Goal: Task Accomplishment & Management: Manage account settings

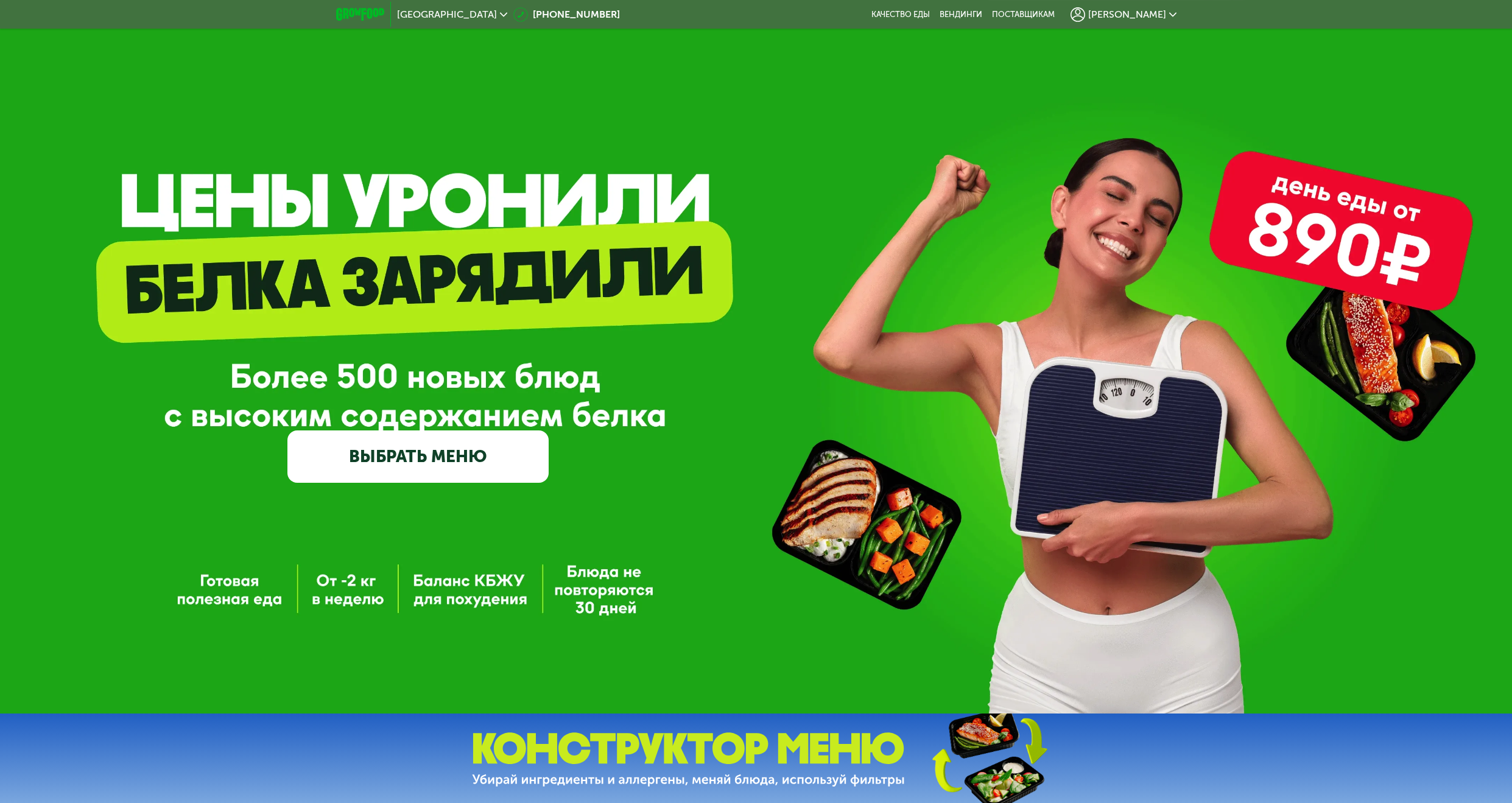
click at [1119, 16] on span "[PERSON_NAME]" at bounding box center [1126, 14] width 78 height 10
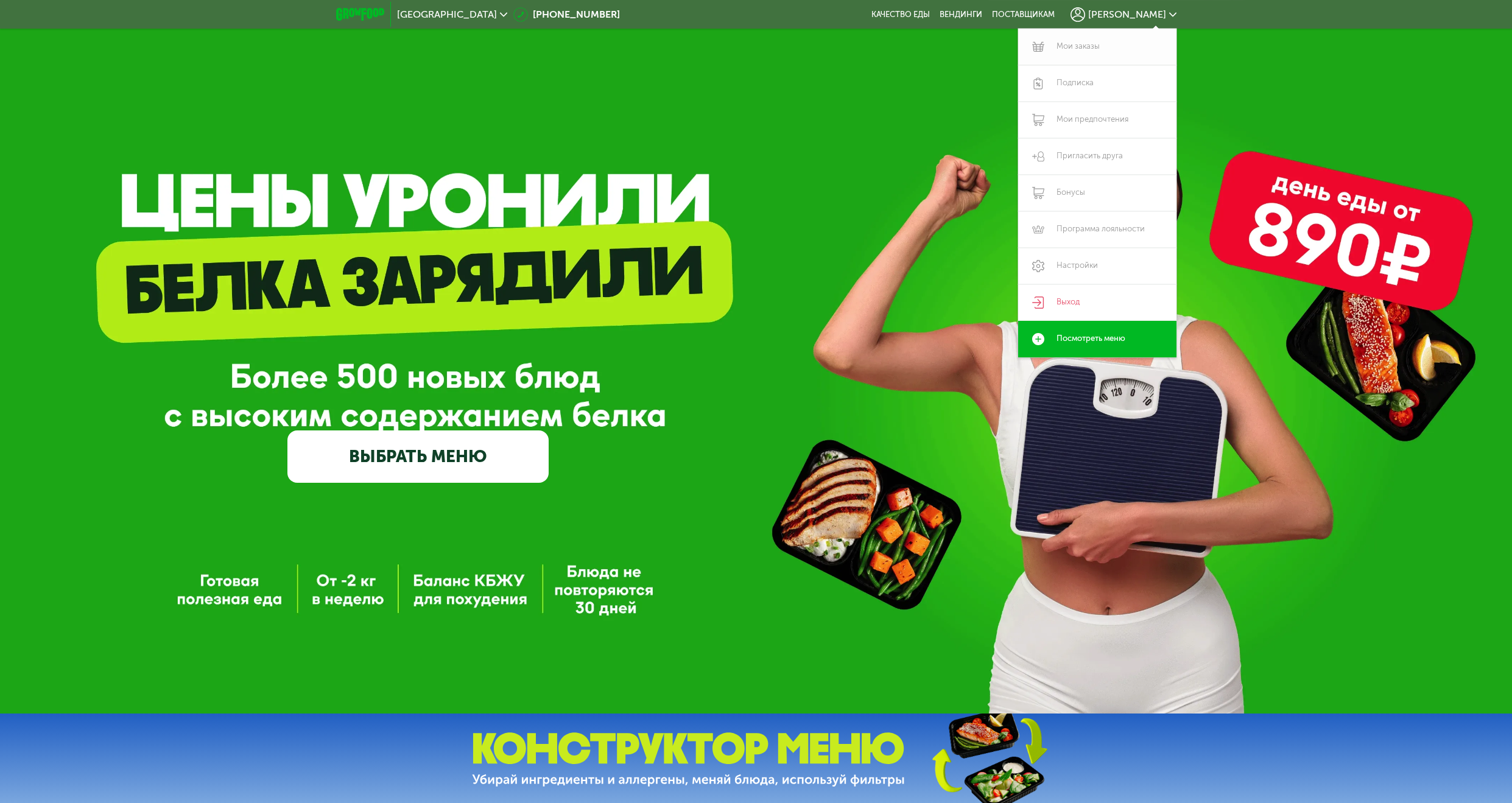
click at [1098, 44] on link "Мои заказы" at bounding box center [1097, 47] width 159 height 37
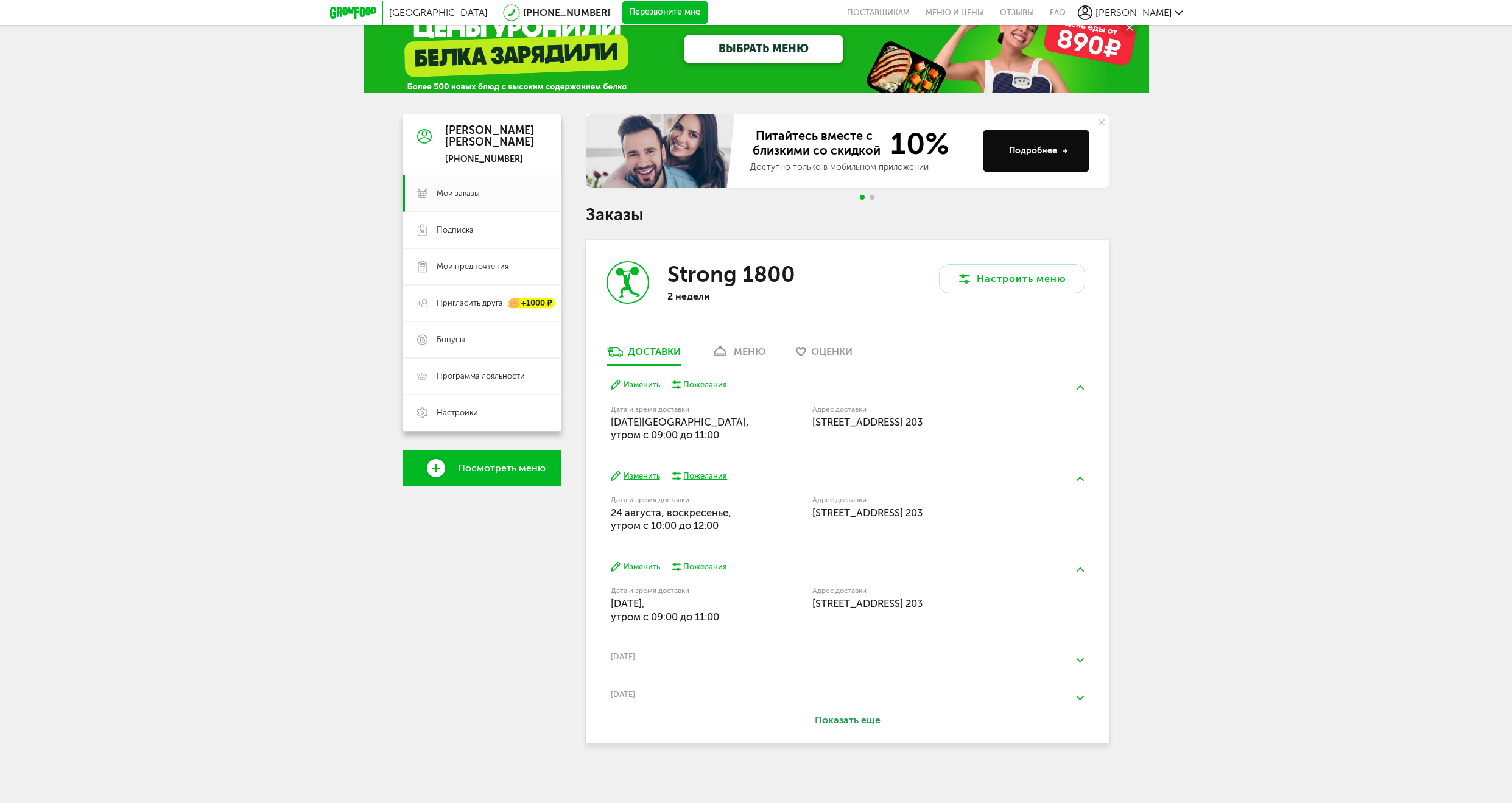
scroll to position [31, 0]
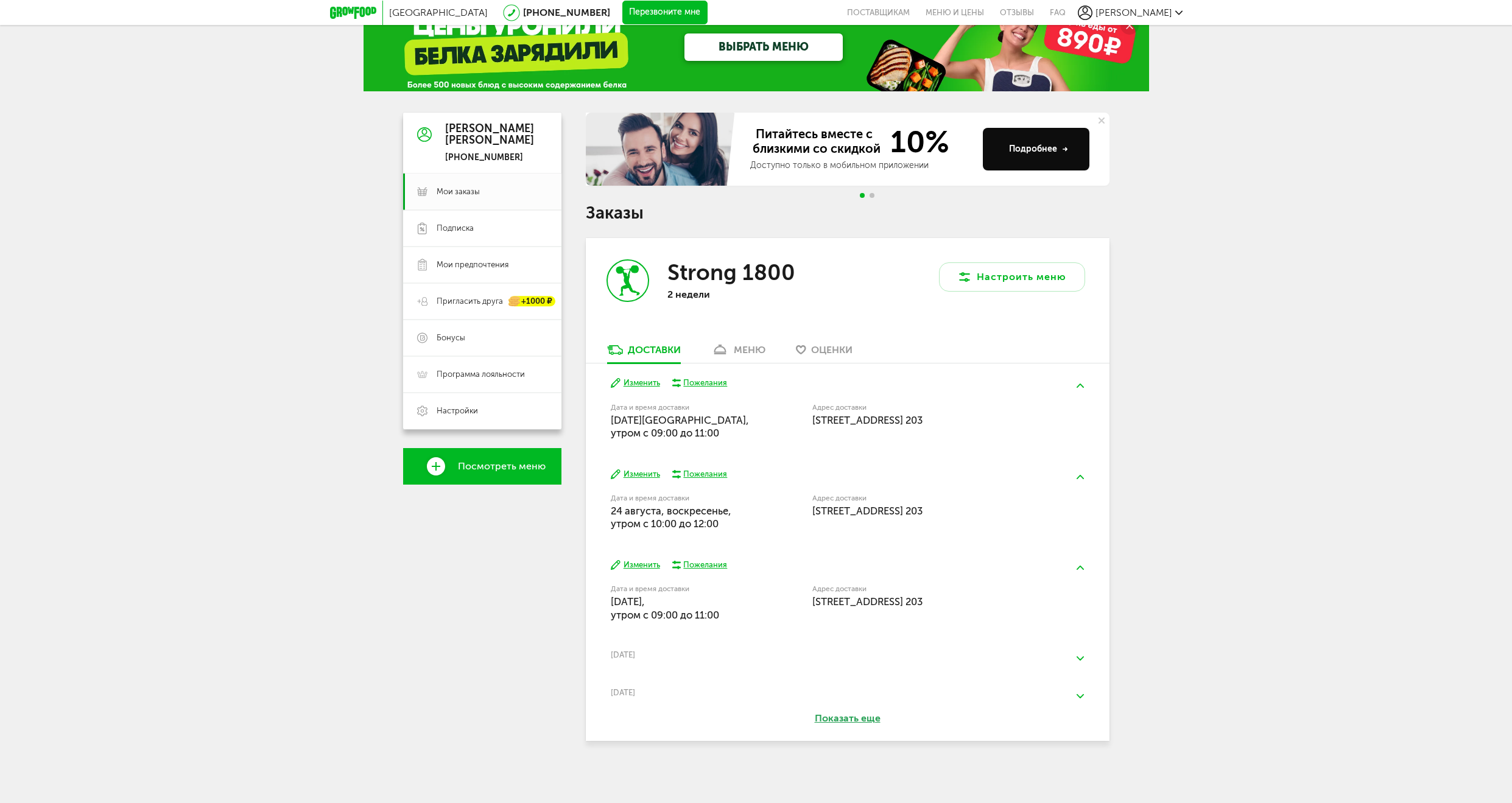
click at [633, 474] on button "Изменить" at bounding box center [635, 475] width 50 height 12
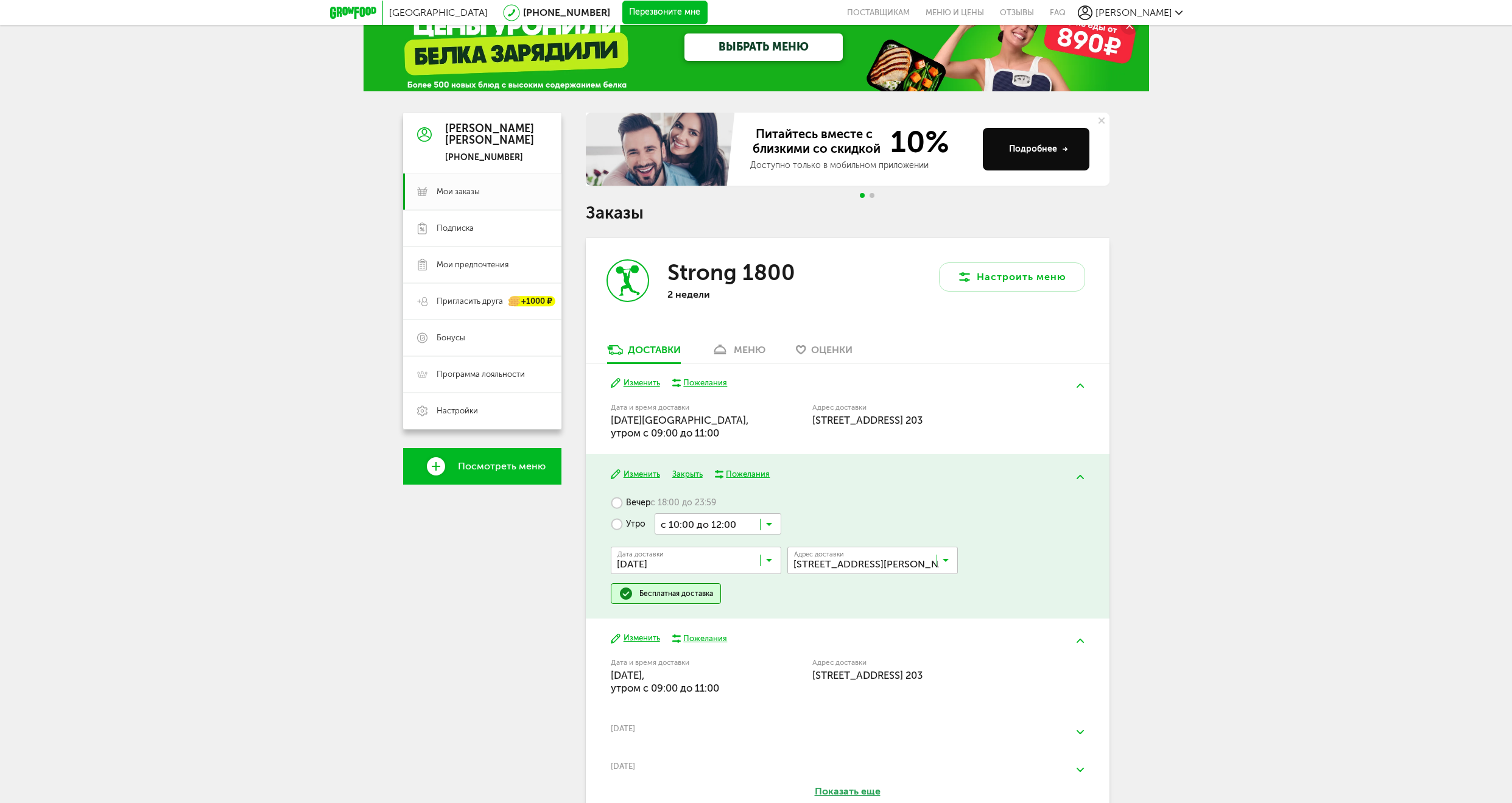
click at [771, 562] on icon at bounding box center [768, 563] width 6 height 12
click at [698, 502] on span "с 18:00 до 23:59" at bounding box center [683, 503] width 66 height 11
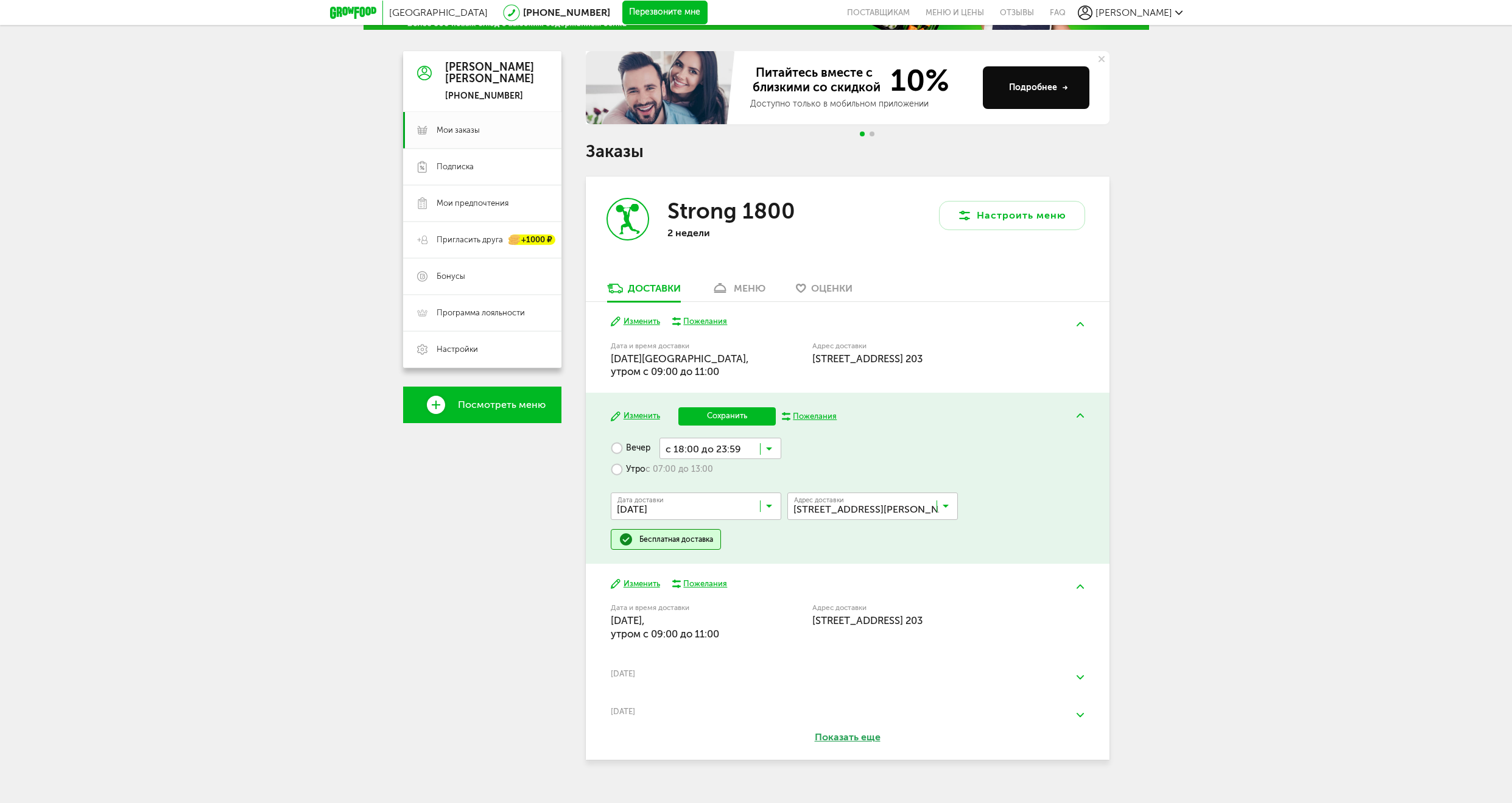
scroll to position [111, 0]
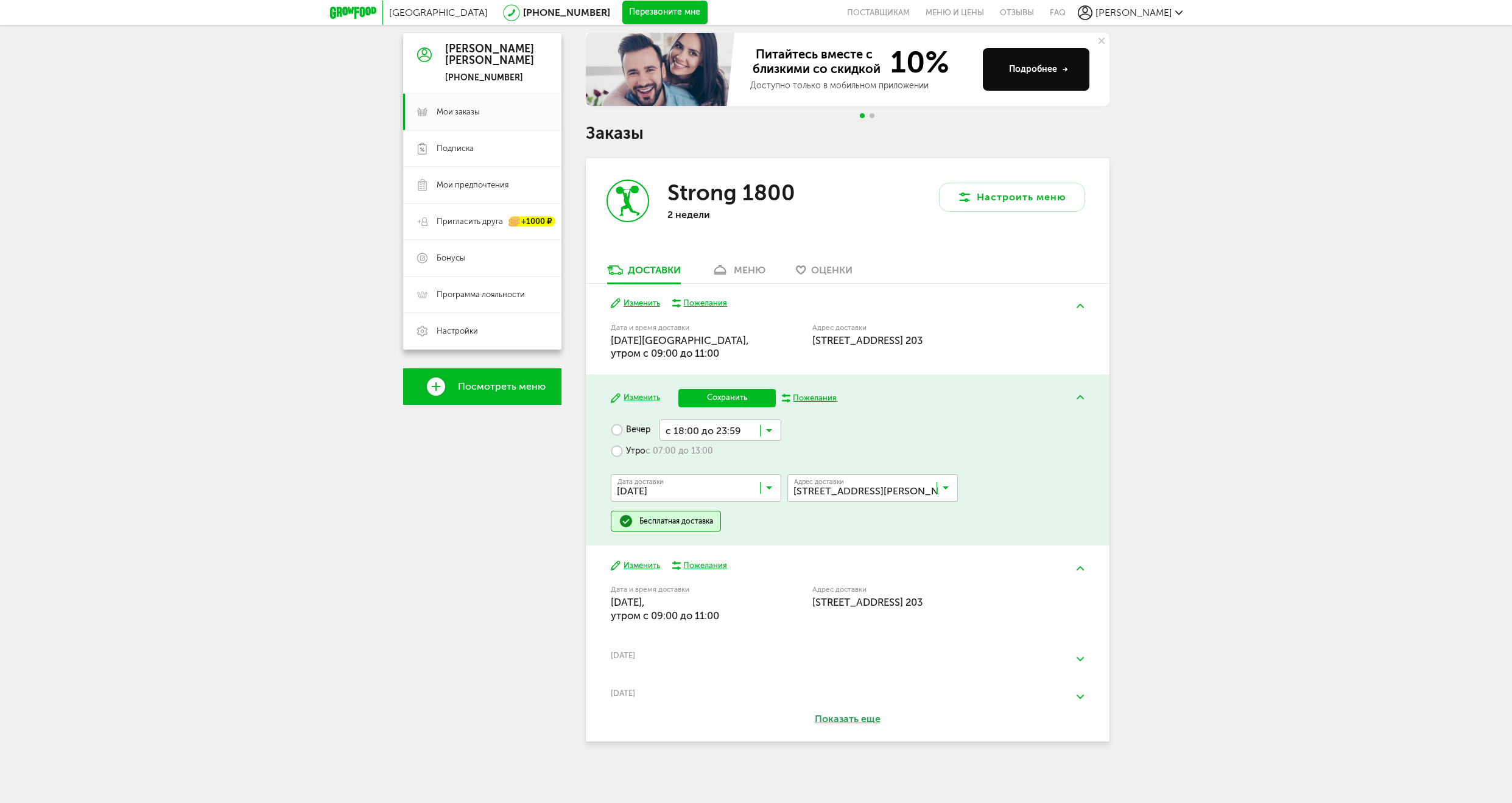
click at [816, 449] on div "Вечер с 18:00 до 23:59 Загрузка... Утро с 07:00 до 13:00 Дата доставки [DATE] З…" at bounding box center [847, 476] width 473 height 112
click at [776, 492] on input "Search for option" at bounding box center [699, 491] width 170 height 21
click at [877, 443] on div "Вечер с 18:00 до 23:59 Загрузка... Утро с 07:00 до 13:00 Дата доставки [DATE] З…" at bounding box center [847, 476] width 473 height 112
click at [783, 485] on input "Search for option" at bounding box center [699, 491] width 170 height 21
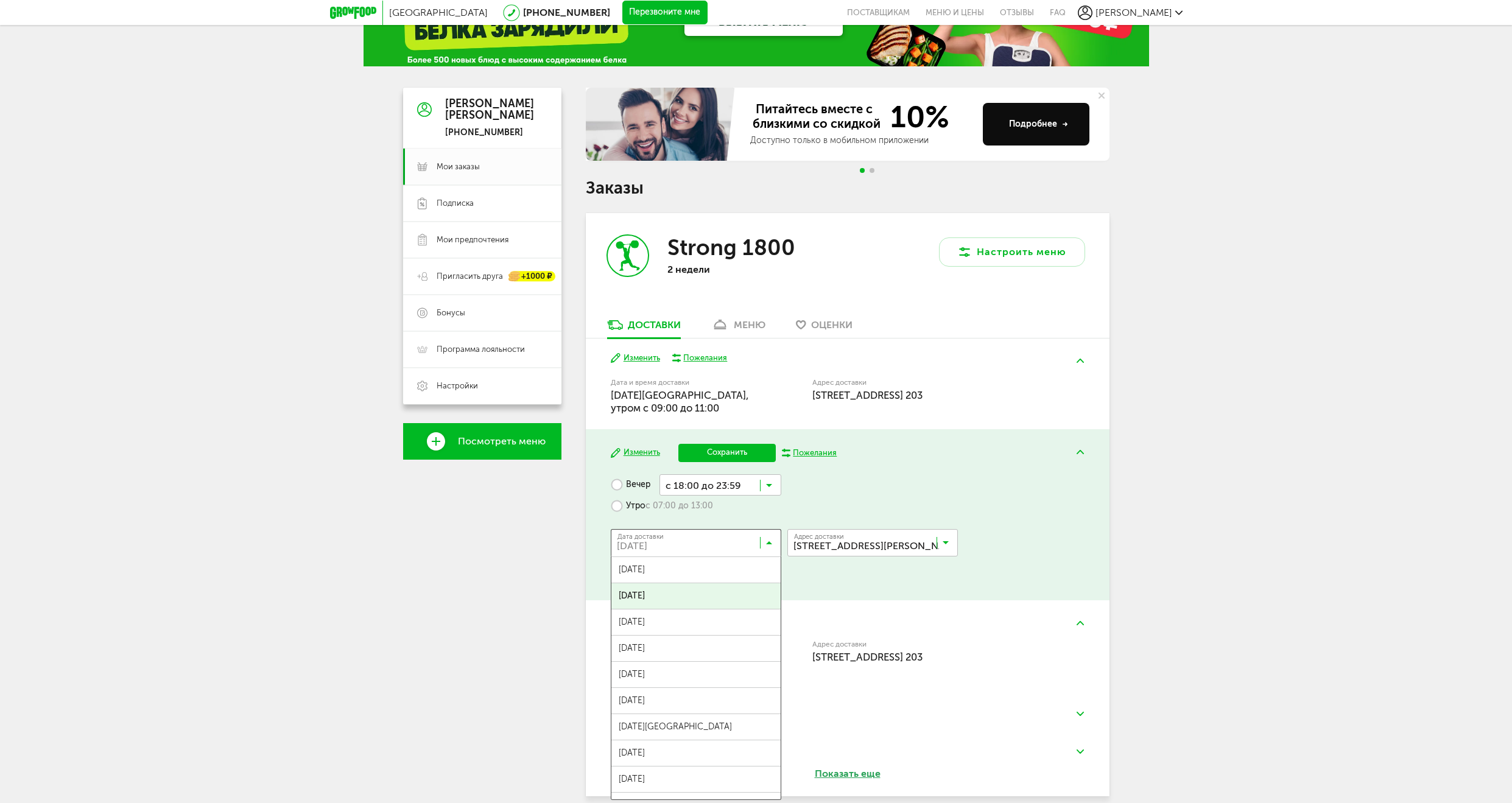
scroll to position [50, 0]
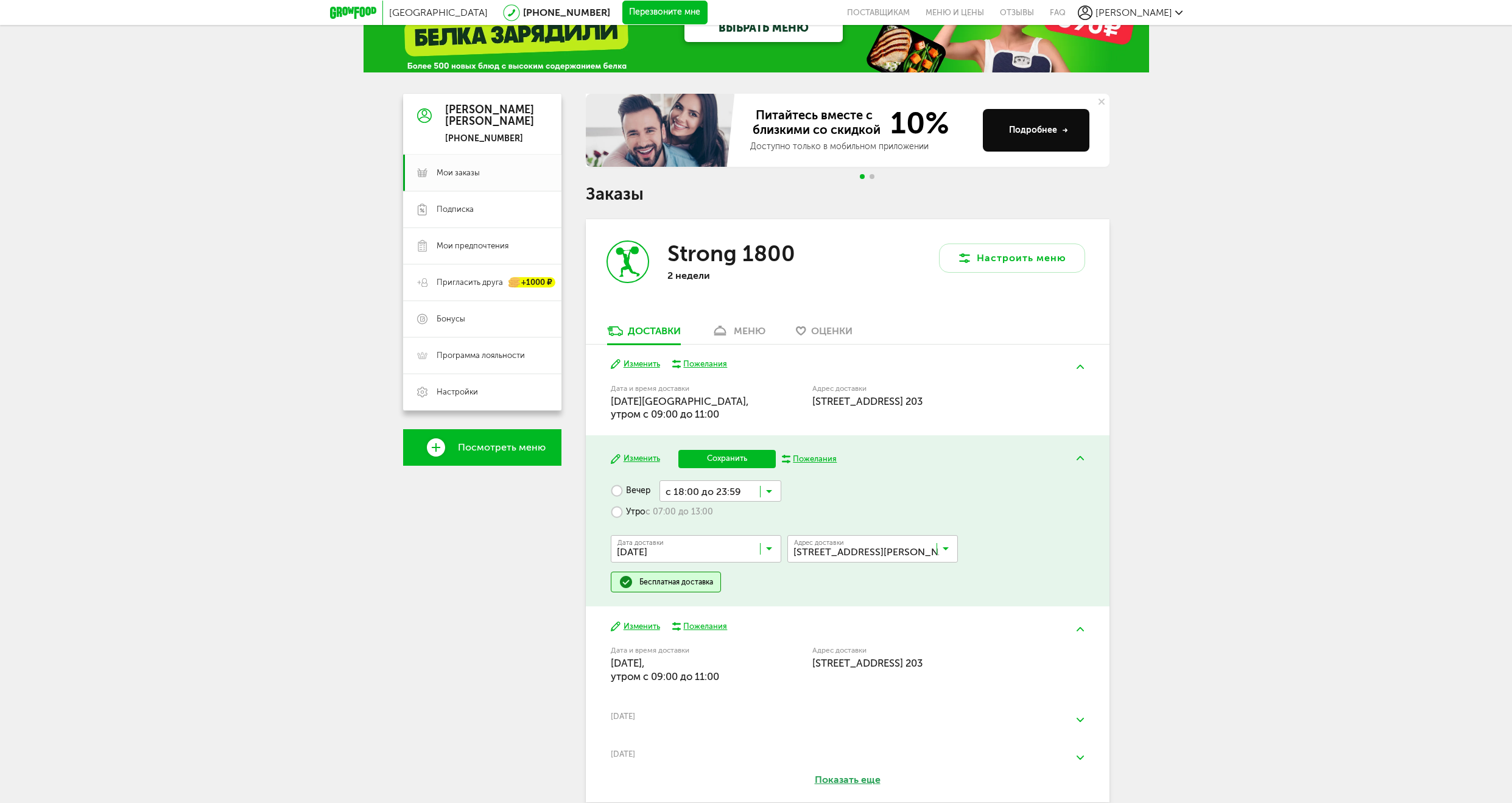
click at [711, 570] on span "[DATE]" at bounding box center [695, 575] width 169 height 25
click at [776, 496] on input "Search for option" at bounding box center [720, 491] width 122 height 21
click at [742, 636] on span "с 22:00 до 23:59" at bounding box center [720, 636] width 121 height 25
click at [868, 494] on div "Вечер с 22:00 до 23:59 Загрузка... Утро с 07:00 до 13:00 Дата доставки [DATE] З…" at bounding box center [847, 536] width 473 height 112
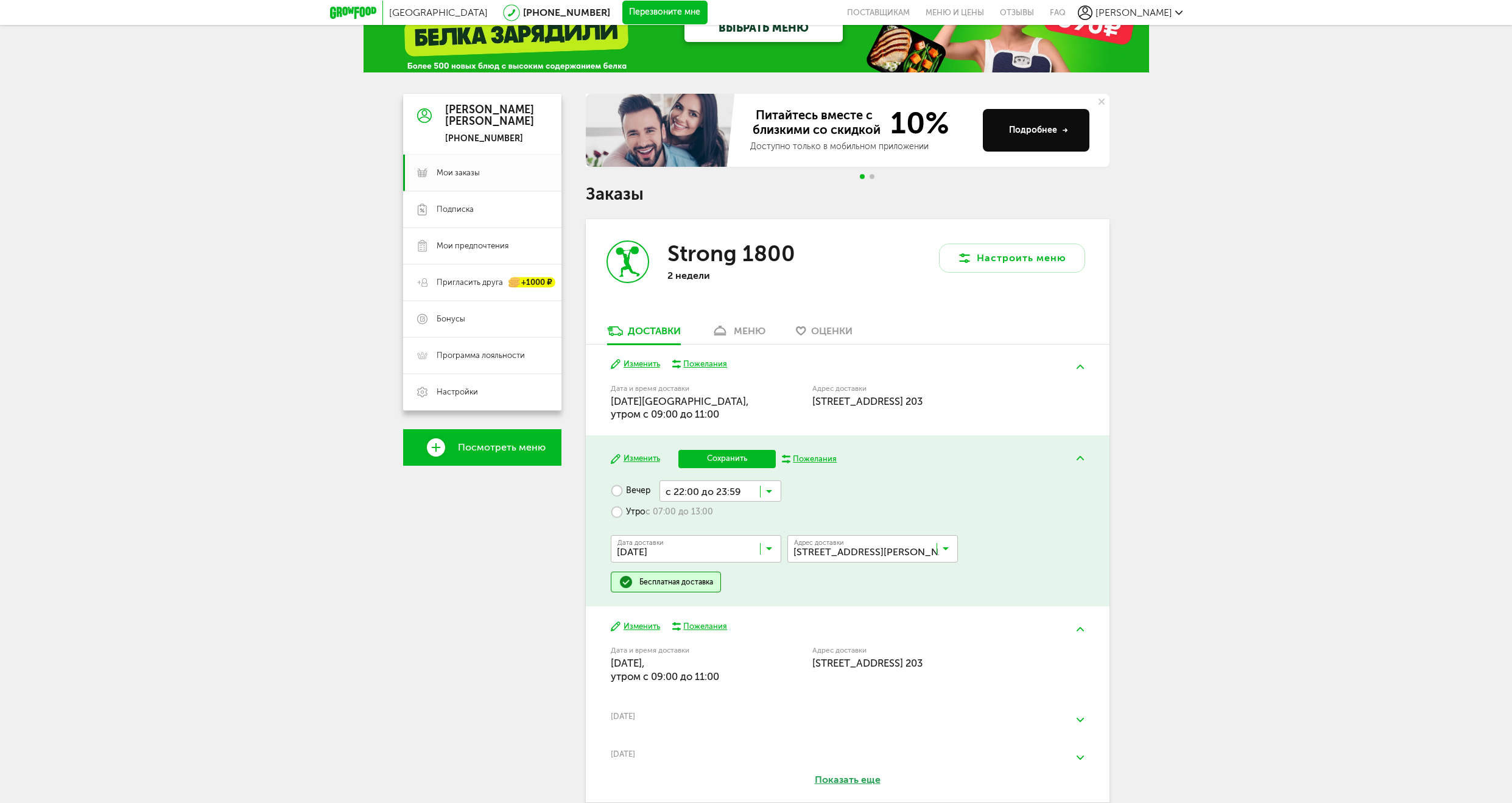
click at [743, 461] on button "Сохранить" at bounding box center [727, 459] width 97 height 18
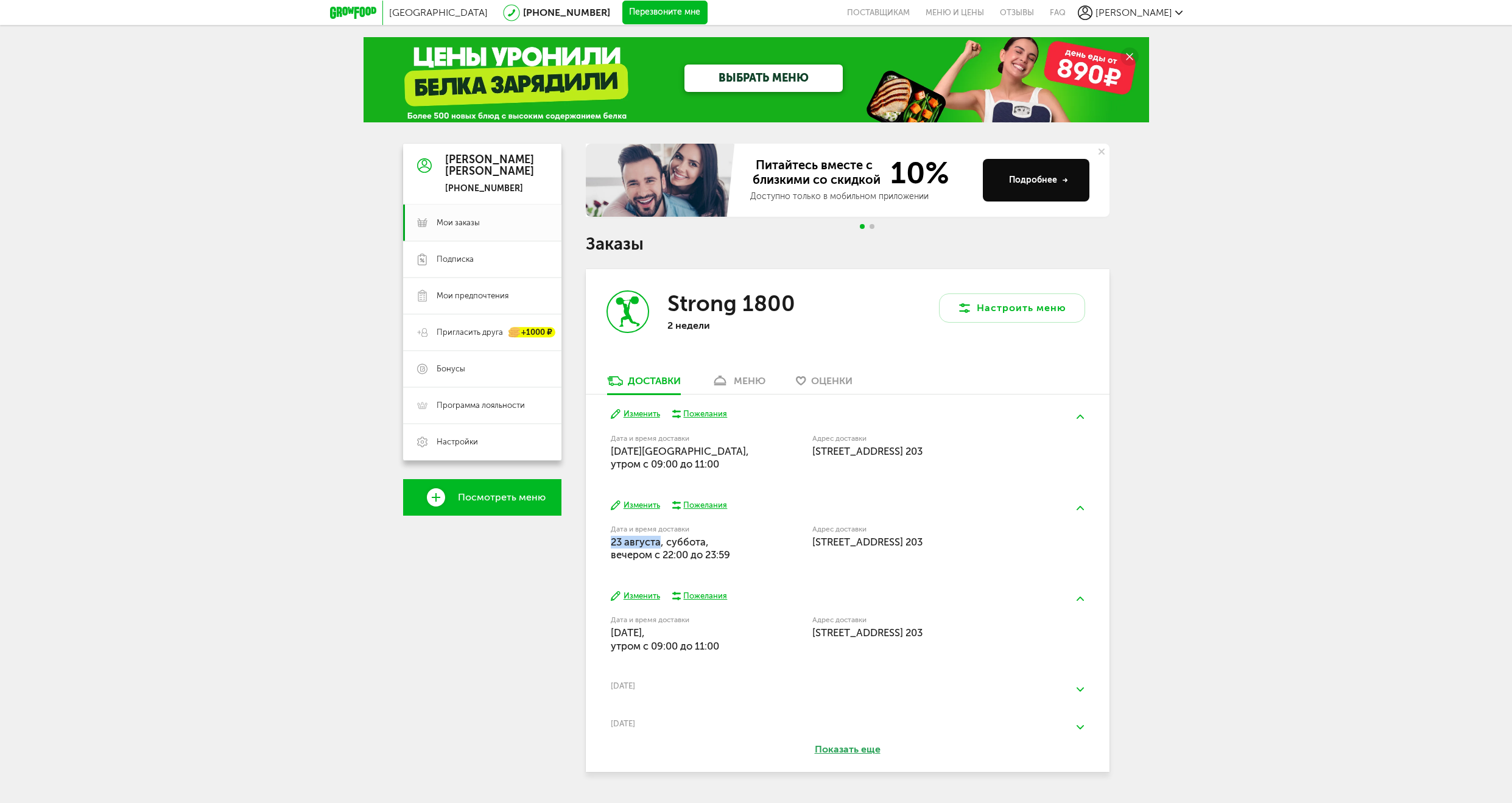
drag, startPoint x: 608, startPoint y: 544, endPoint x: 661, endPoint y: 545, distance: 53.0
click at [661, 545] on div "Изменить Пожелания Дата и время доставки [DATE], вечером c 22:00 до 23:59 Адрес…" at bounding box center [847, 530] width 524 height 91
drag, startPoint x: 610, startPoint y: 452, endPoint x: 680, endPoint y: 487, distance: 78.3
click at [690, 451] on span "[DATE][GEOGRAPHIC_DATA], утром c 09:00 до 11:00" at bounding box center [680, 457] width 138 height 25
click at [464, 443] on span "Настройки" at bounding box center [457, 442] width 41 height 11
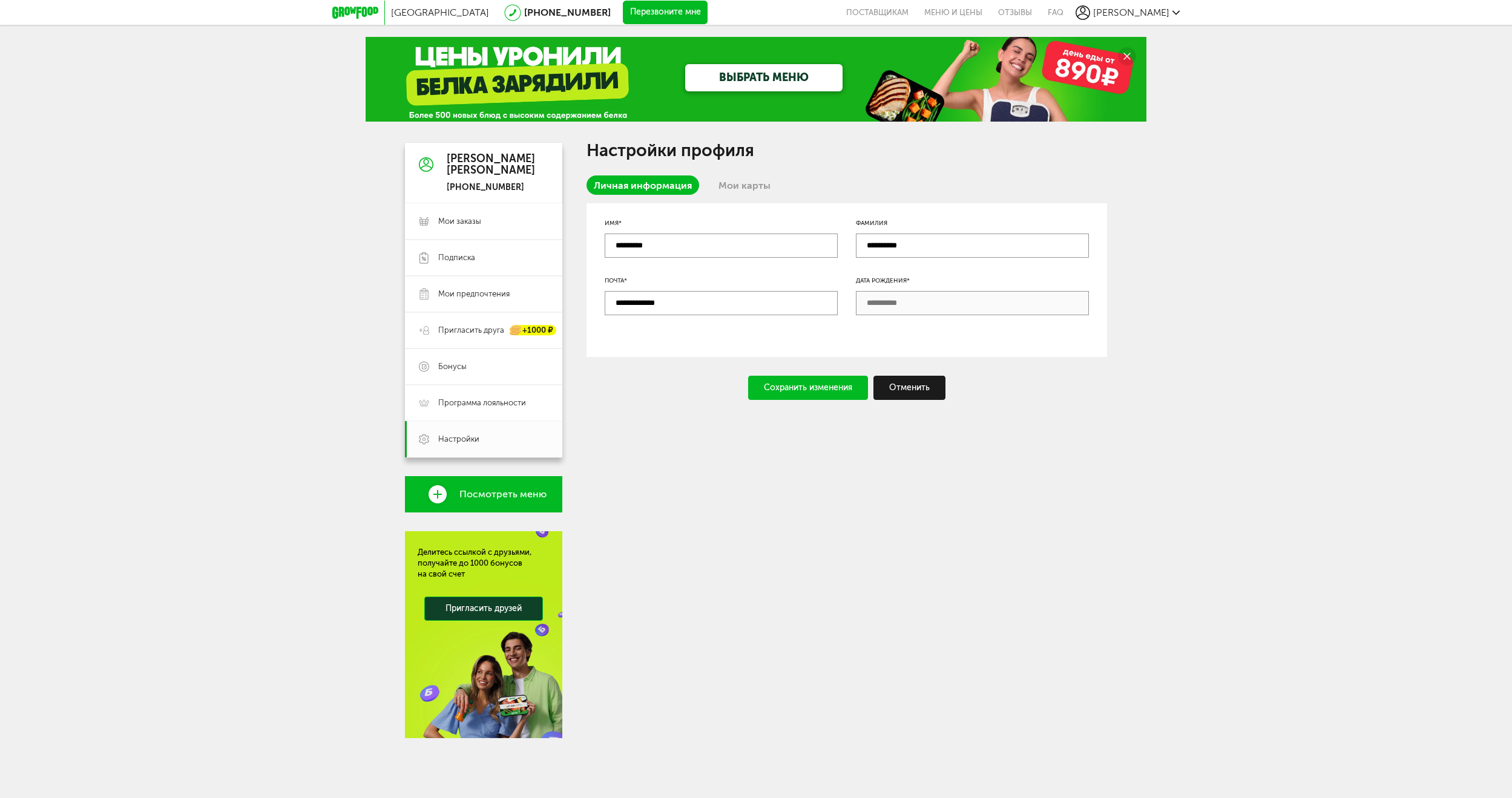
click at [750, 182] on link "Мои карты" at bounding box center [744, 185] width 67 height 19
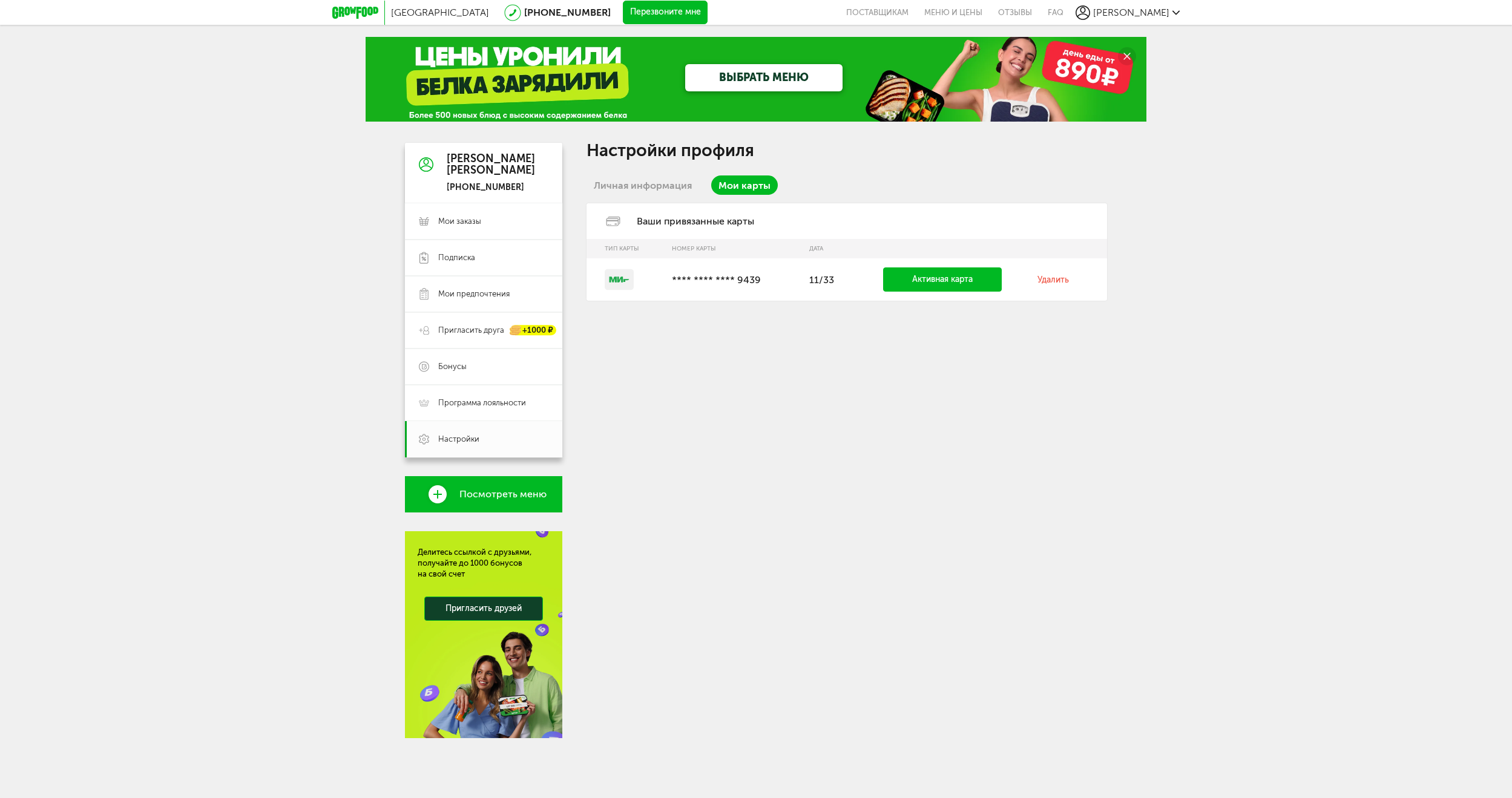
click at [1057, 283] on link "Удалить" at bounding box center [1053, 280] width 32 height 10
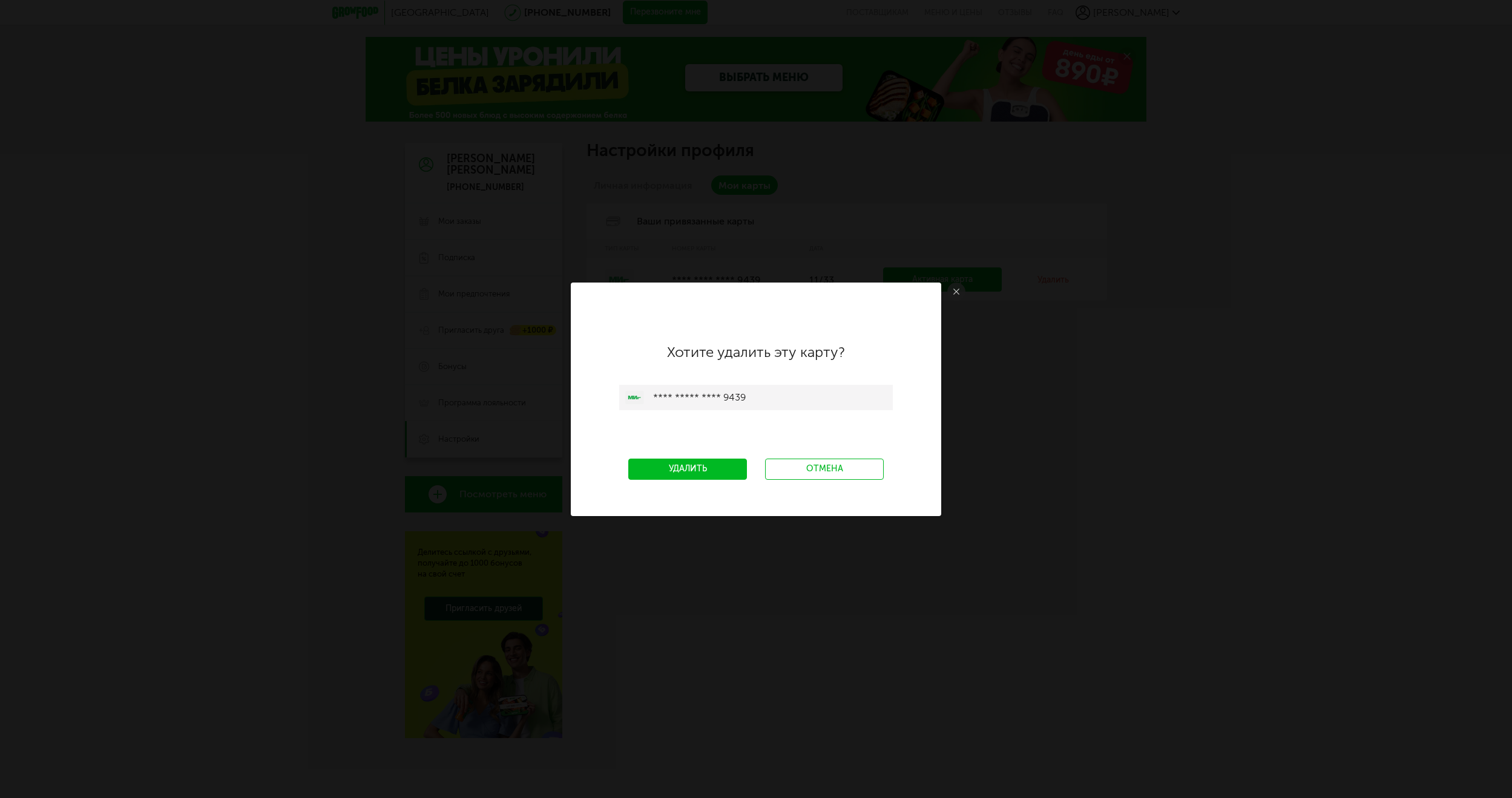
click at [724, 464] on link "Удалить" at bounding box center [687, 469] width 119 height 21
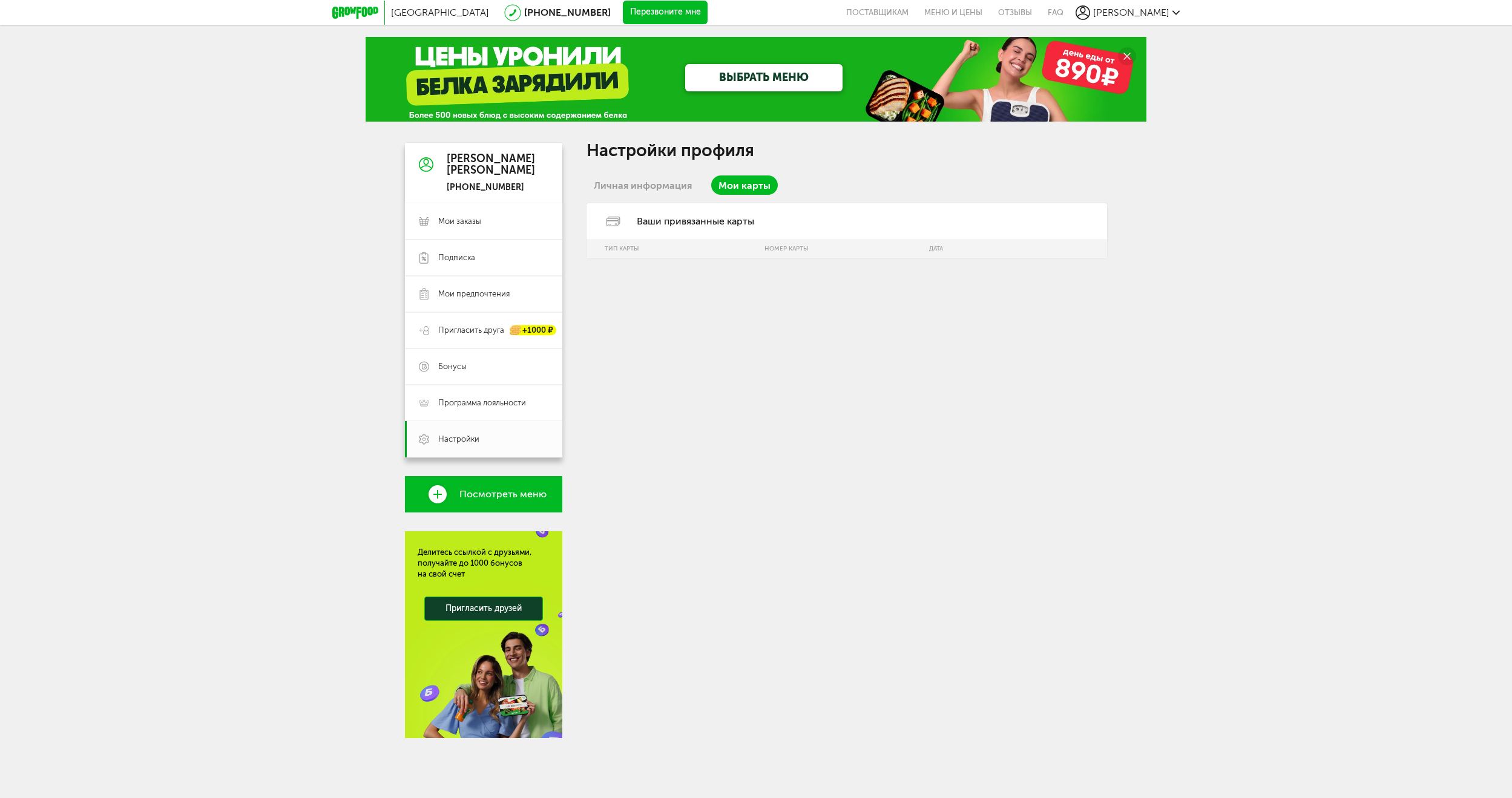
click at [1137, 16] on span "[PERSON_NAME]" at bounding box center [1131, 12] width 77 height 12
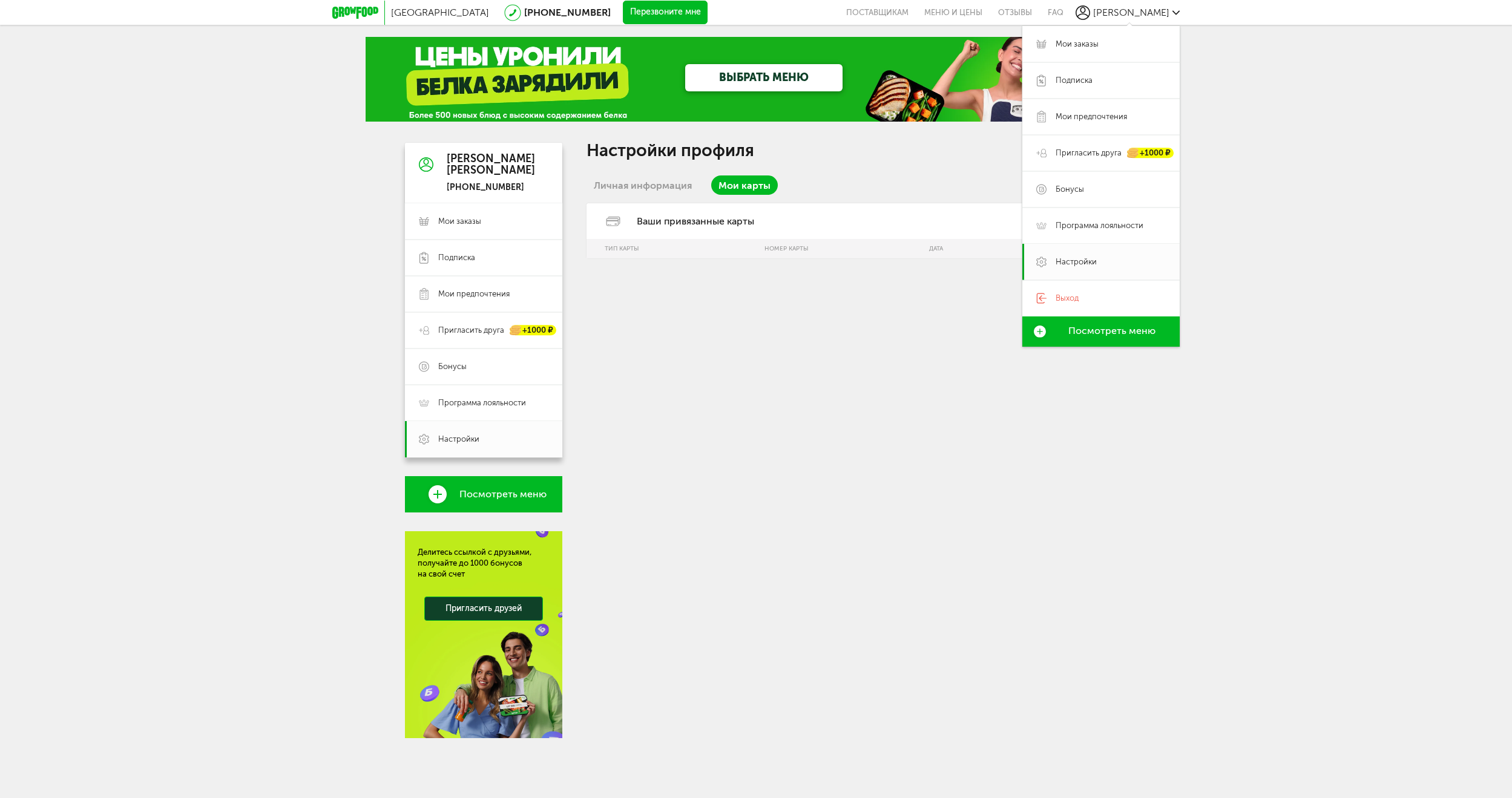
click at [470, 173] on div "[PERSON_NAME]" at bounding box center [491, 165] width 88 height 24
click at [468, 163] on div "[PERSON_NAME]" at bounding box center [491, 165] width 88 height 24
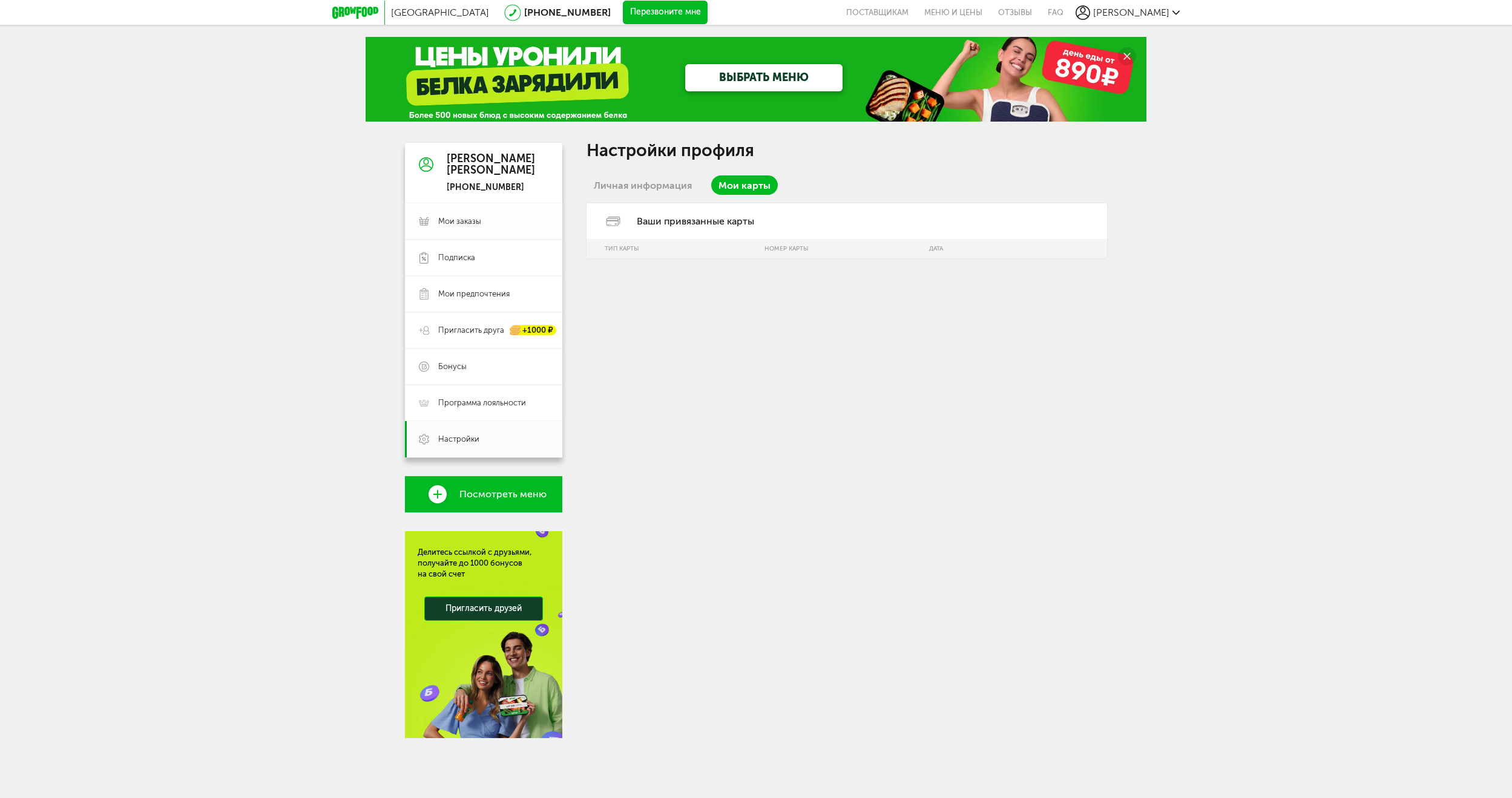
click at [457, 223] on span "Мои заказы" at bounding box center [460, 221] width 43 height 11
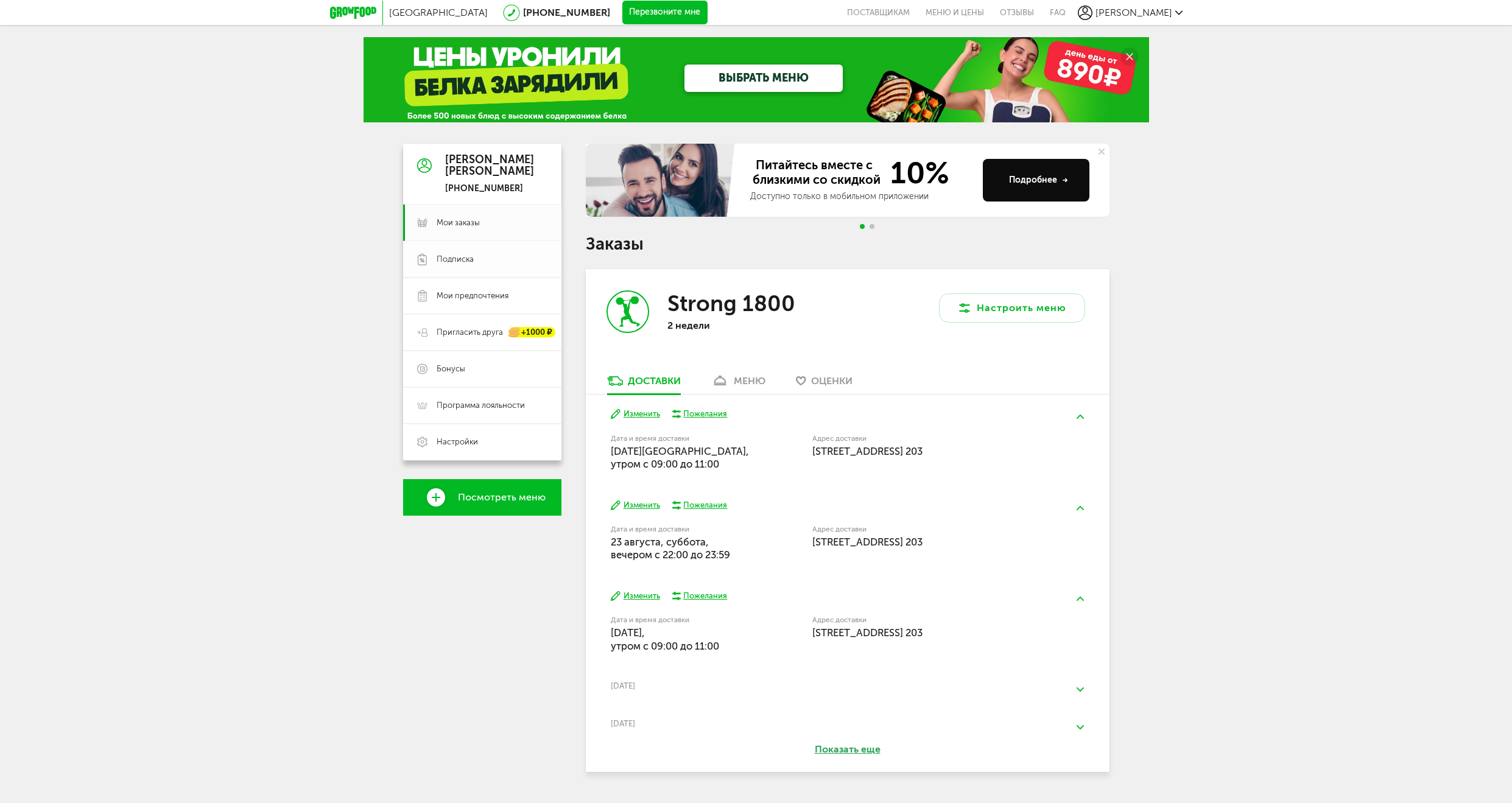
click at [462, 261] on span "Подписка" at bounding box center [455, 259] width 37 height 11
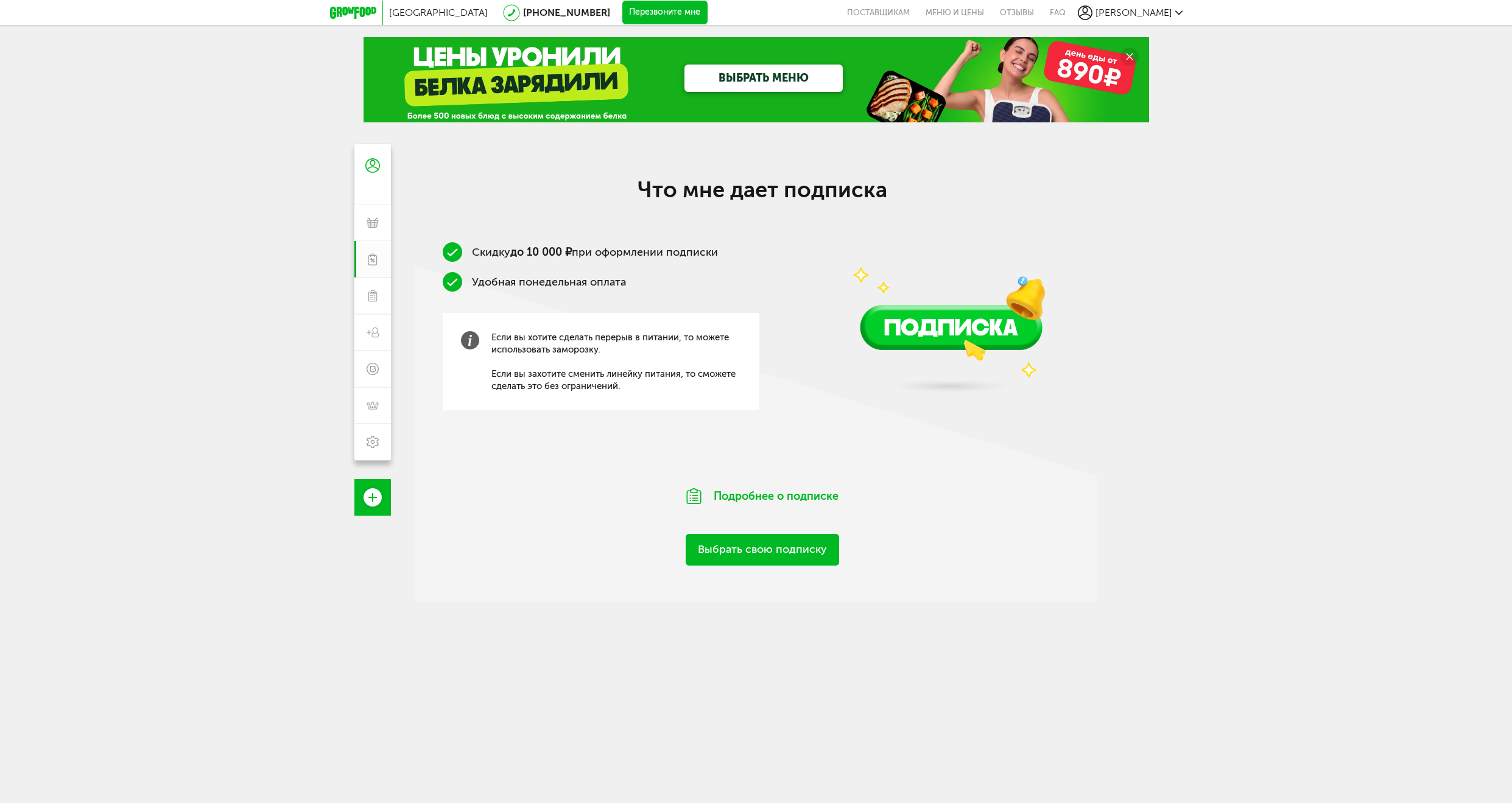
drag, startPoint x: 449, startPoint y: 285, endPoint x: 524, endPoint y: 269, distance: 76.7
click at [524, 269] on ul "Скидку до 10 000 ₽ при оформлении подписки Удобная понедельная оплата" at bounding box center [601, 267] width 316 height 50
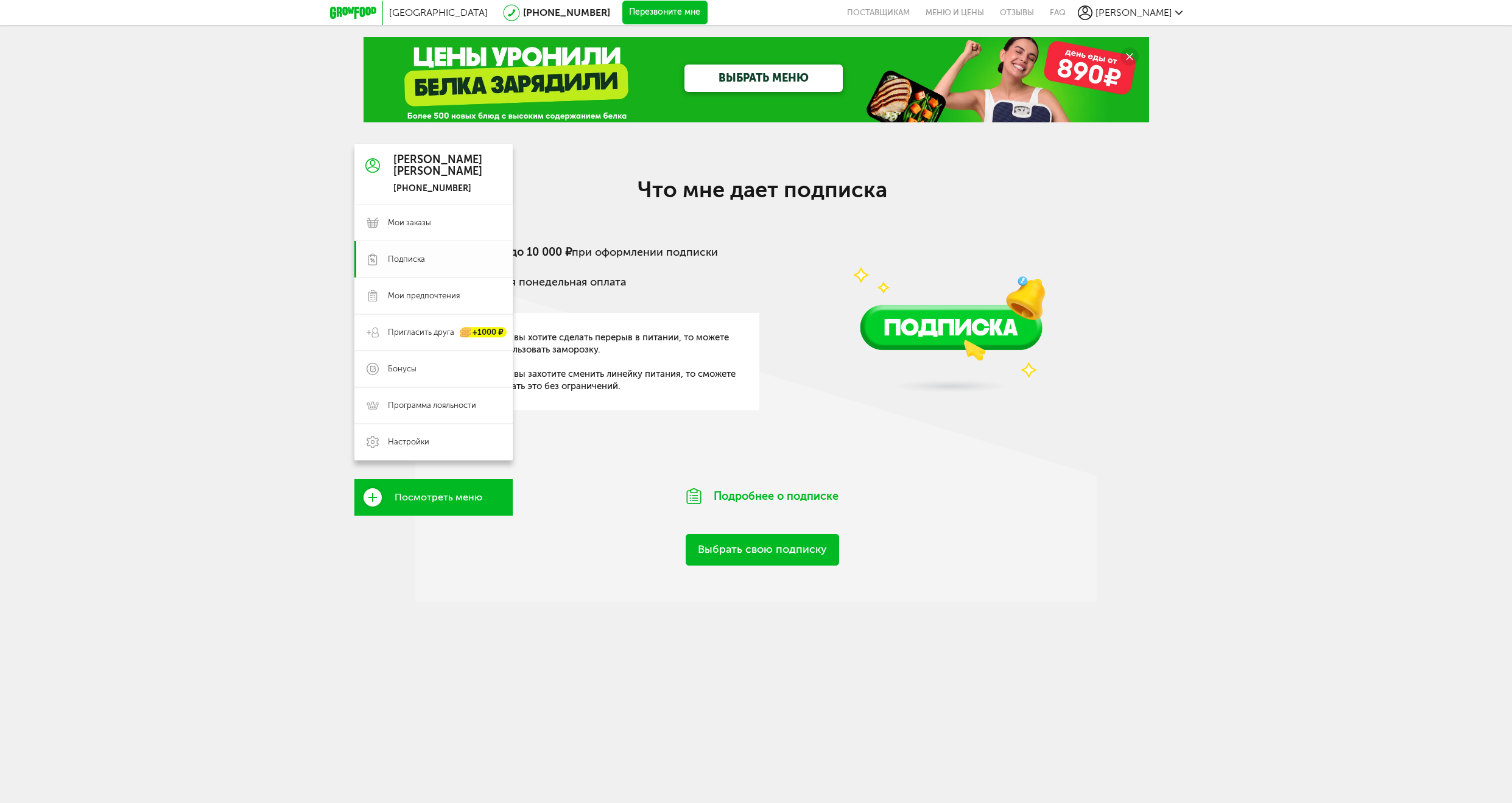
click at [379, 256] on link "Подписка" at bounding box center [433, 260] width 159 height 37
click at [437, 442] on span "Настройки" at bounding box center [444, 442] width 113 height 11
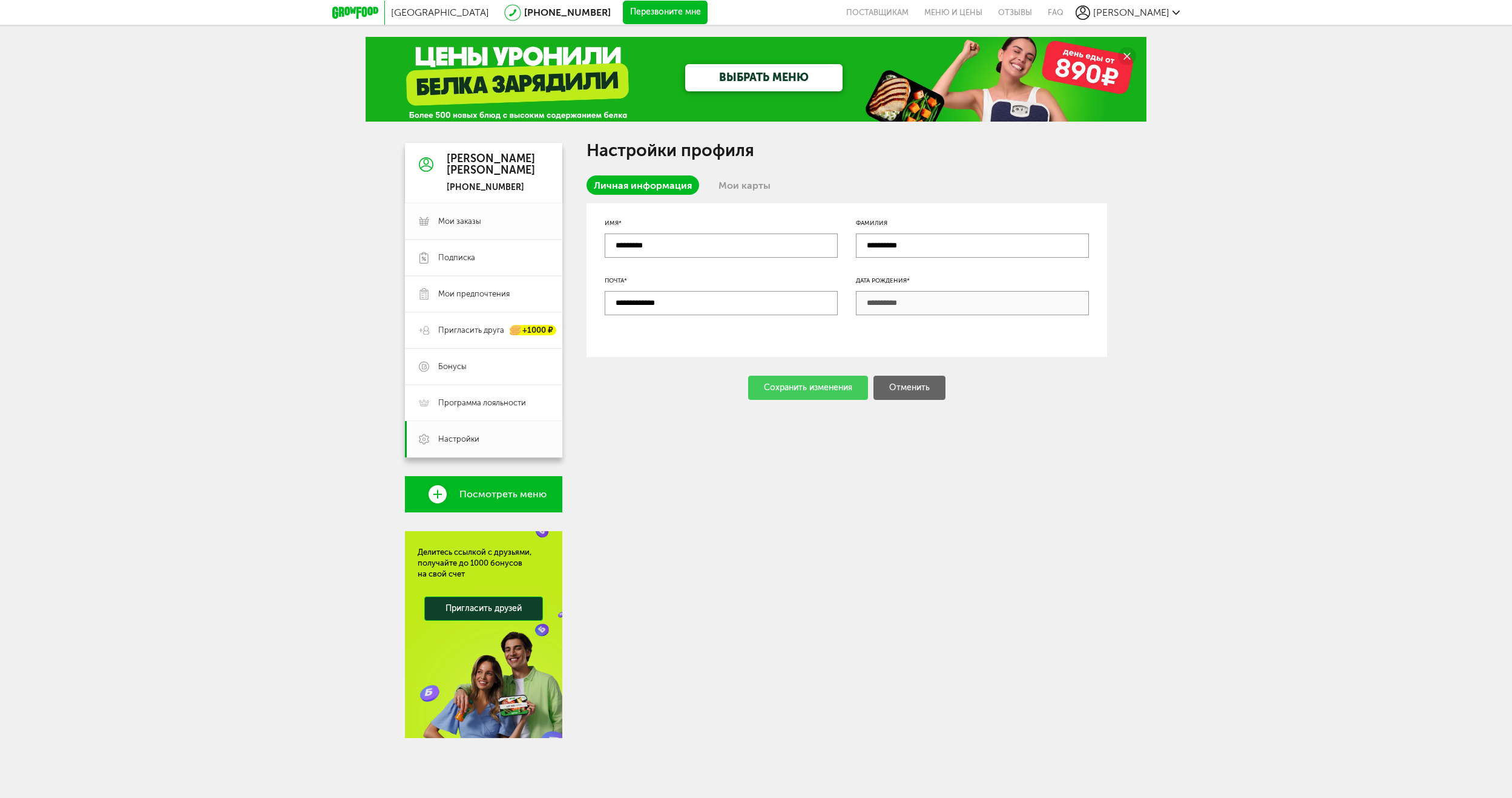
click at [477, 223] on span "Мои заказы" at bounding box center [460, 221] width 43 height 11
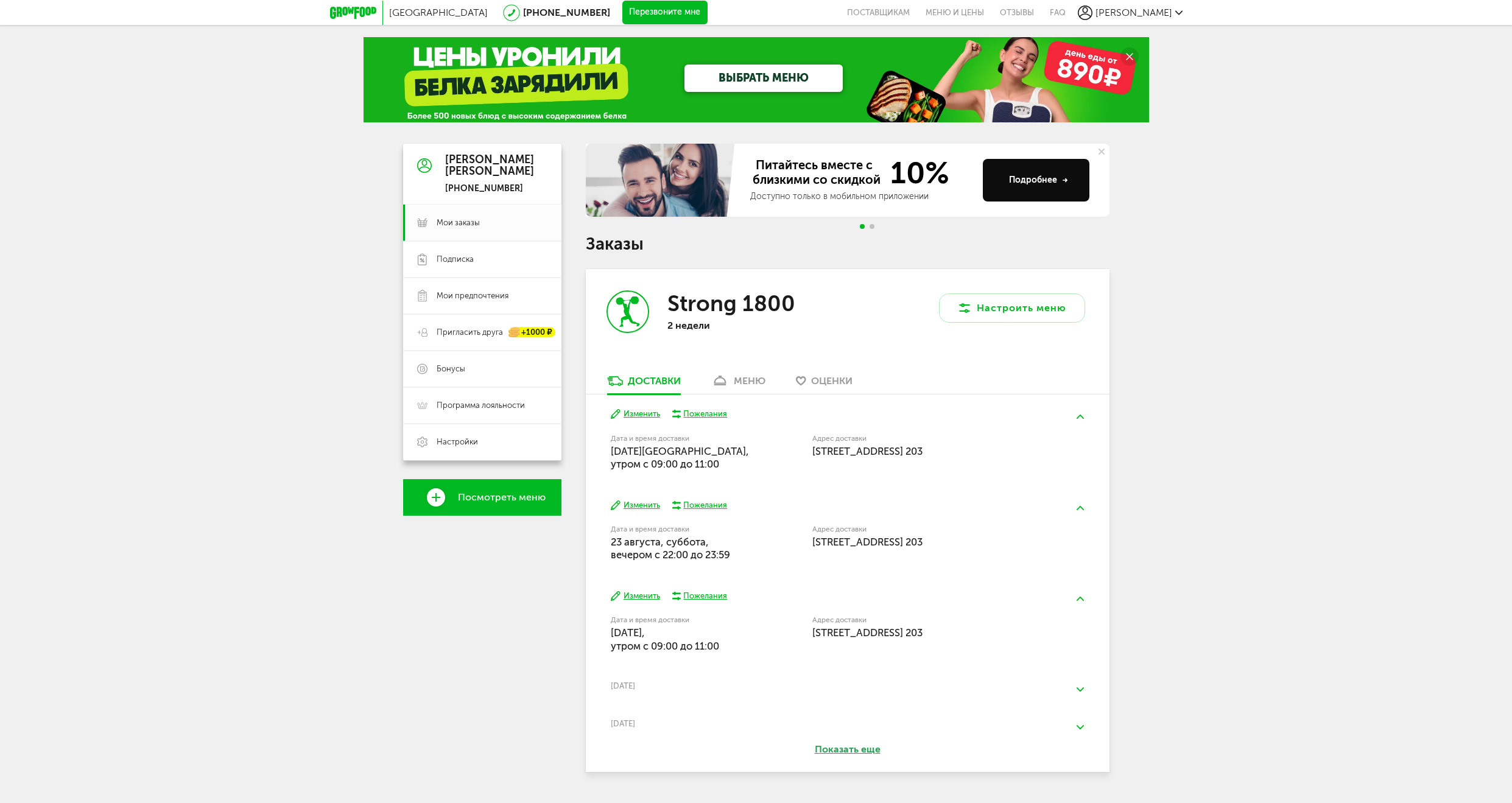
click at [836, 447] on span "[STREET_ADDRESS] 203" at bounding box center [867, 451] width 110 height 12
click at [650, 504] on button "Изменить" at bounding box center [635, 506] width 50 height 12
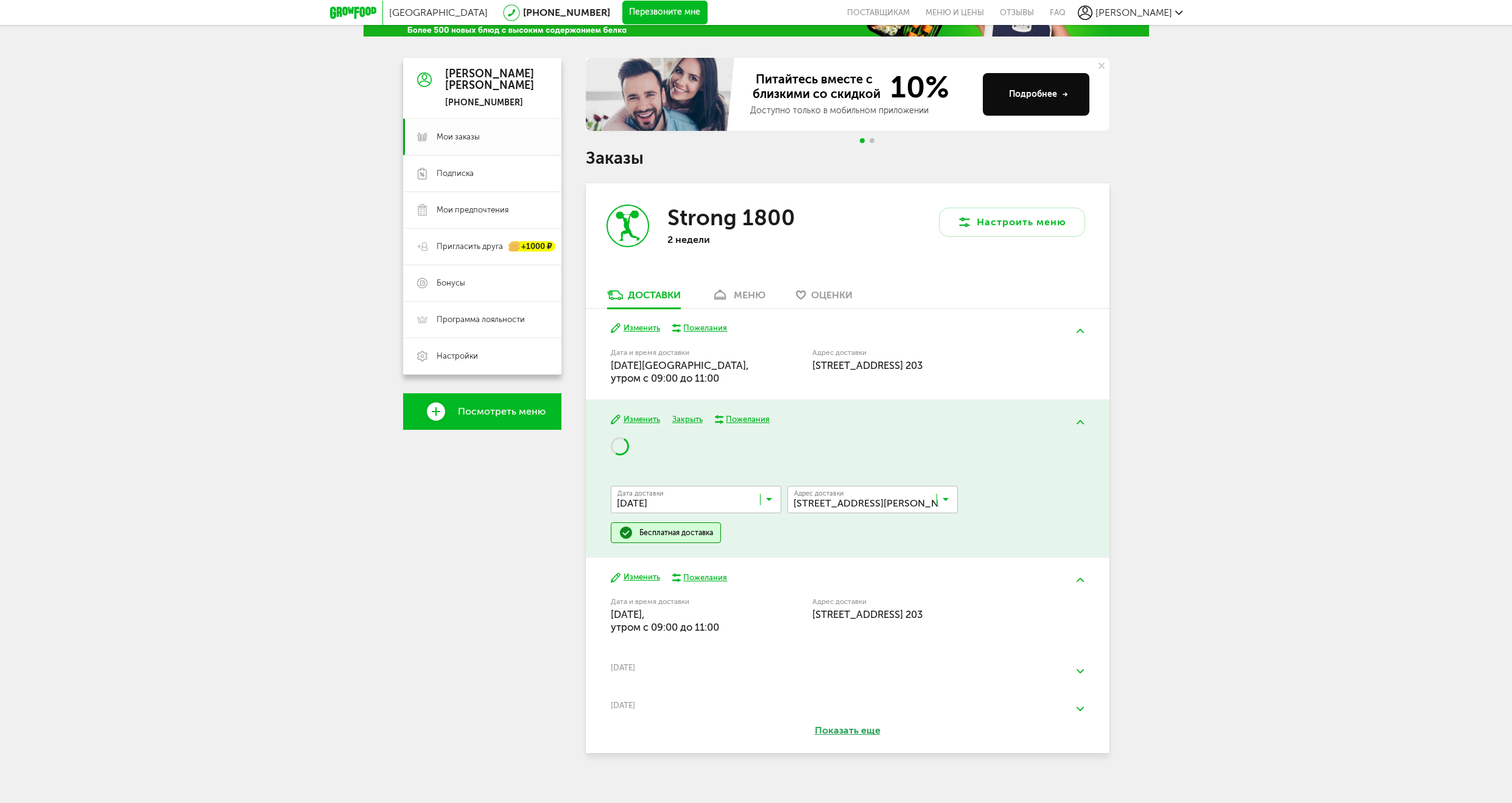
scroll to position [98, 0]
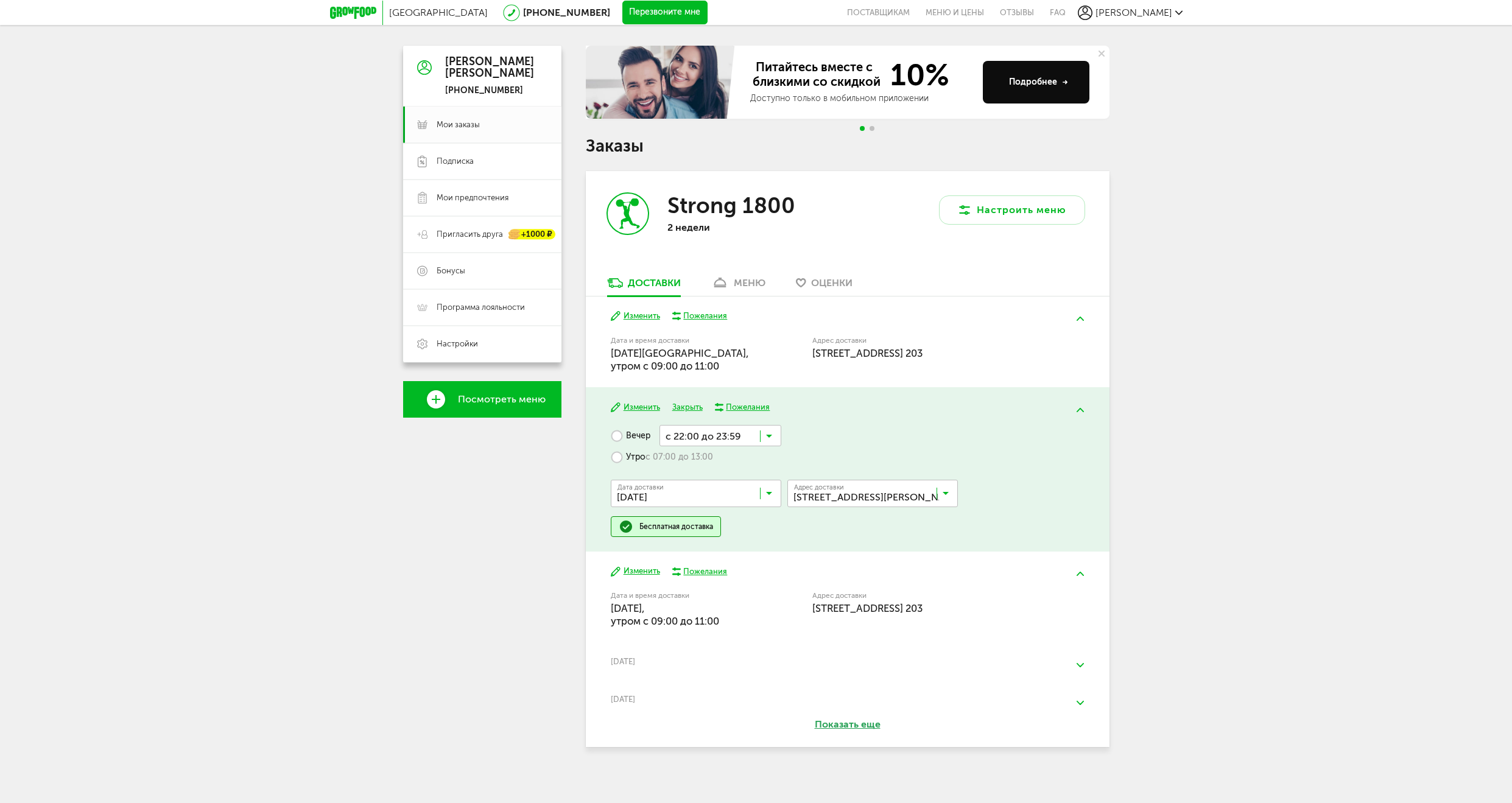
click at [945, 489] on input "Search for option" at bounding box center [875, 496] width 170 height 21
click at [871, 518] on span "[STREET_ADDRESS][PERSON_NAME] 203" at bounding box center [864, 520] width 138 height 25
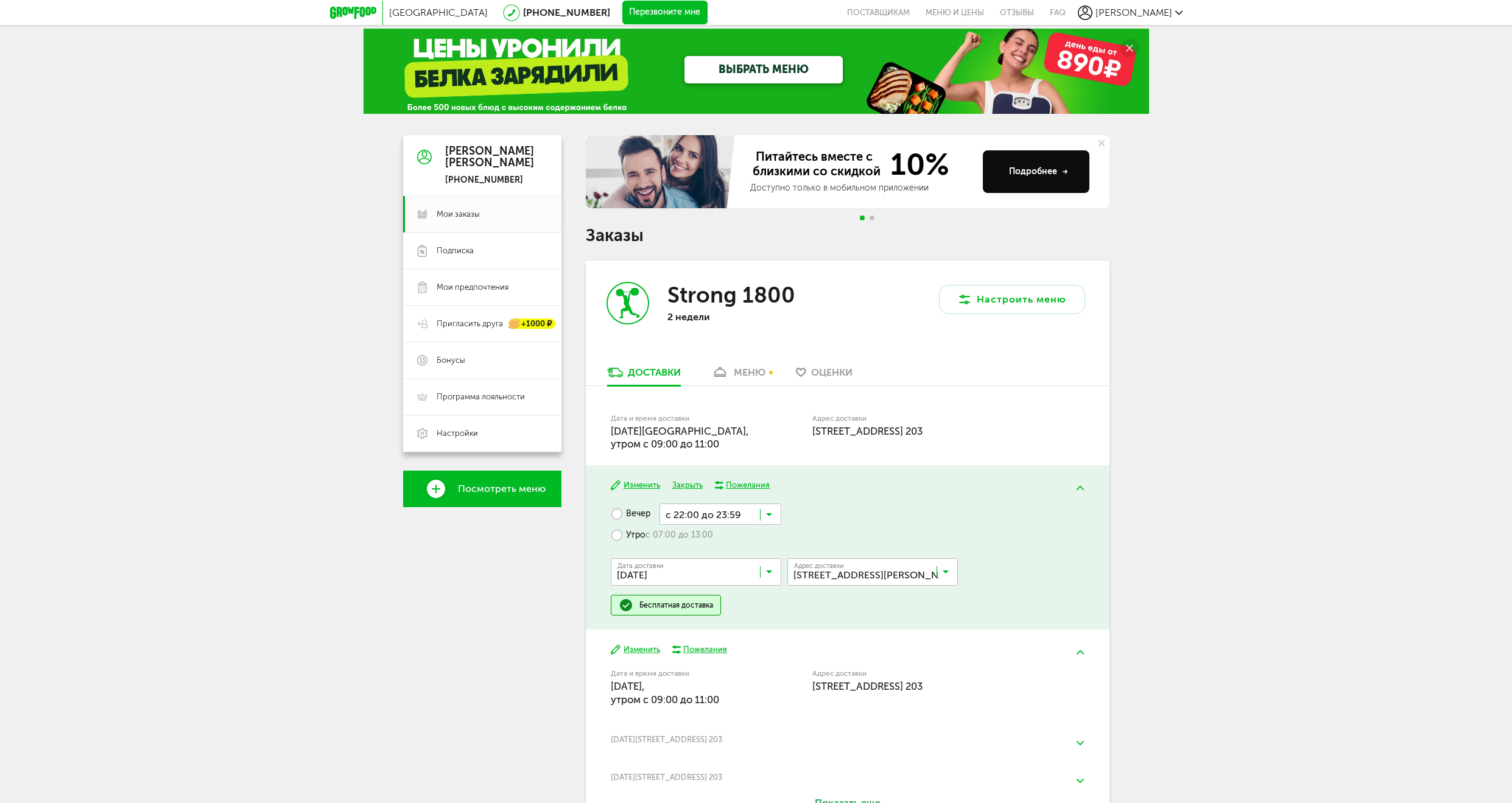
scroll to position [0, 0]
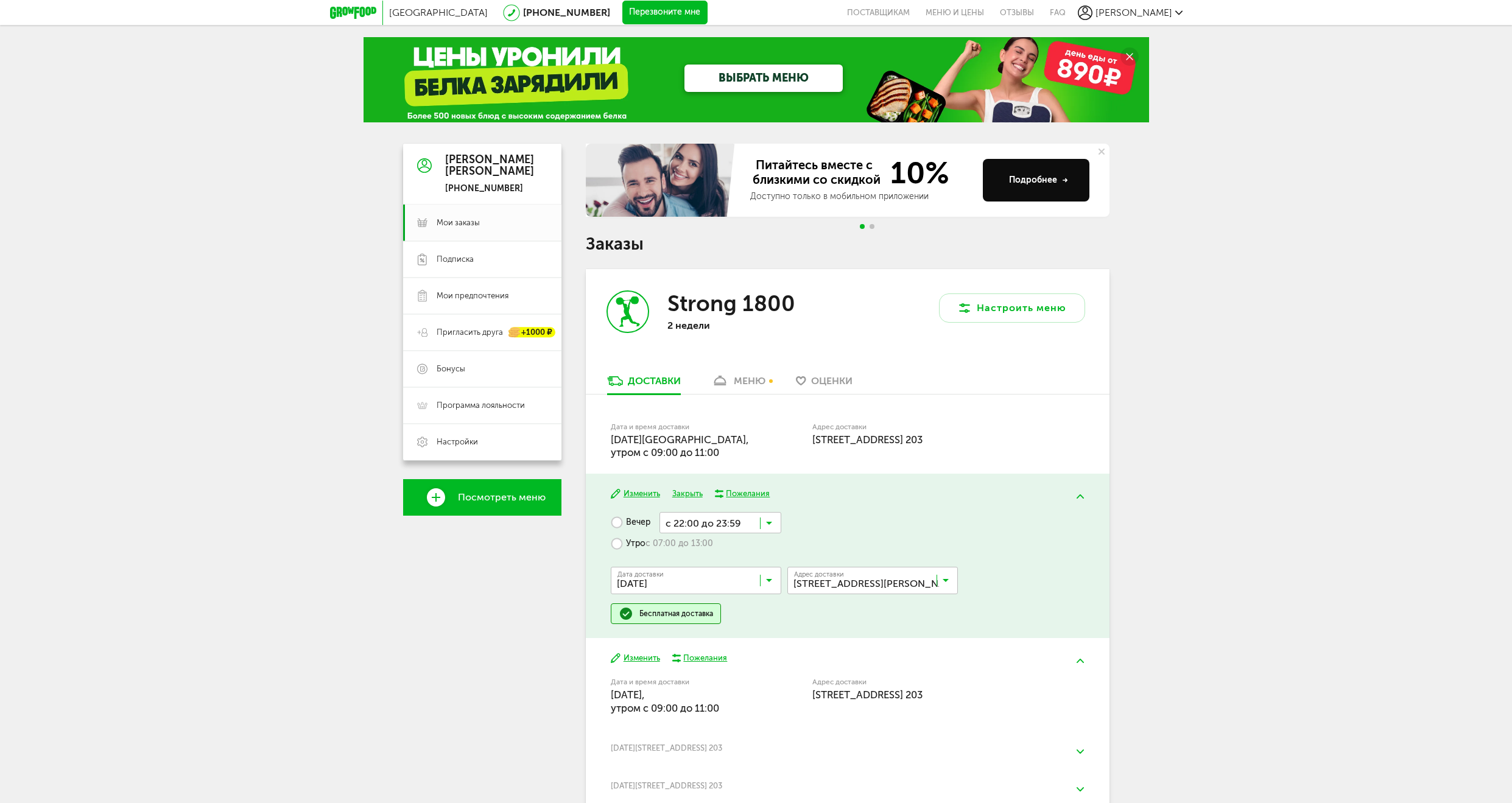
drag, startPoint x: 997, startPoint y: 440, endPoint x: 1046, endPoint y: 451, distance: 50.2
click at [922, 440] on span "[STREET_ADDRESS] 203" at bounding box center [867, 440] width 110 height 12
click at [991, 7] on link "Меню и цены" at bounding box center [955, 12] width 74 height 25
